Goal: Navigation & Orientation: Find specific page/section

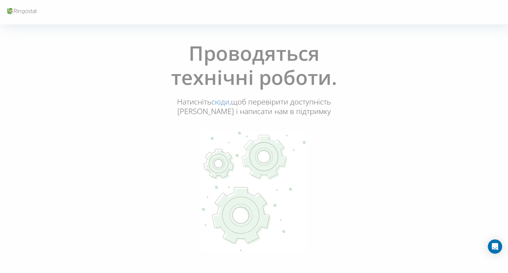
click at [226, 104] on link "сюди," at bounding box center [221, 101] width 20 height 10
